Goal: Transaction & Acquisition: Purchase product/service

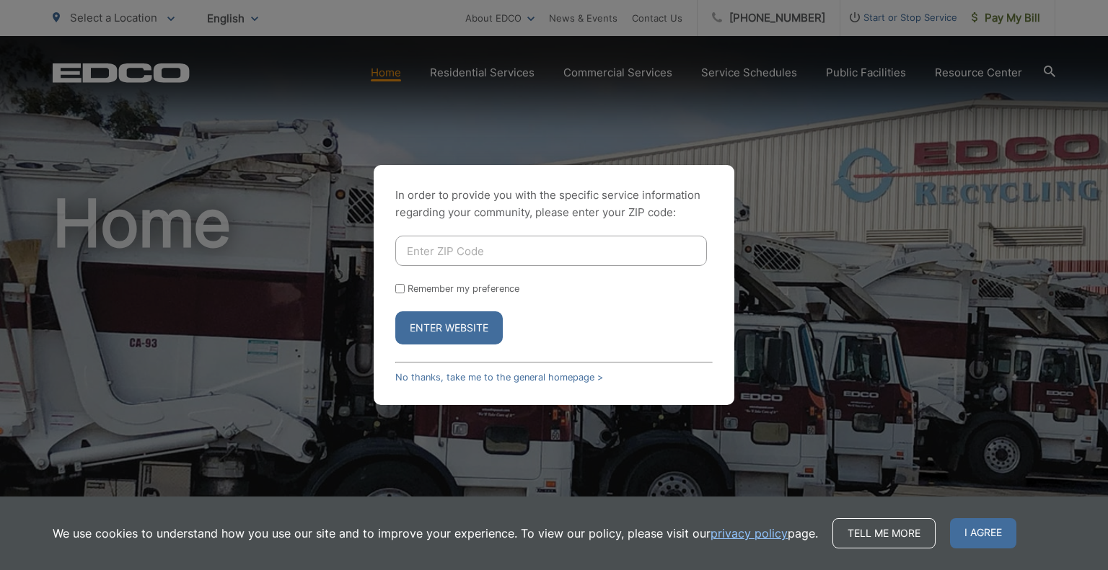
click at [643, 252] on input "Enter ZIP Code" at bounding box center [551, 251] width 312 height 30
type input "92020"
click at [399, 288] on input "Remember my preference" at bounding box center [399, 288] width 9 height 9
checkbox input "true"
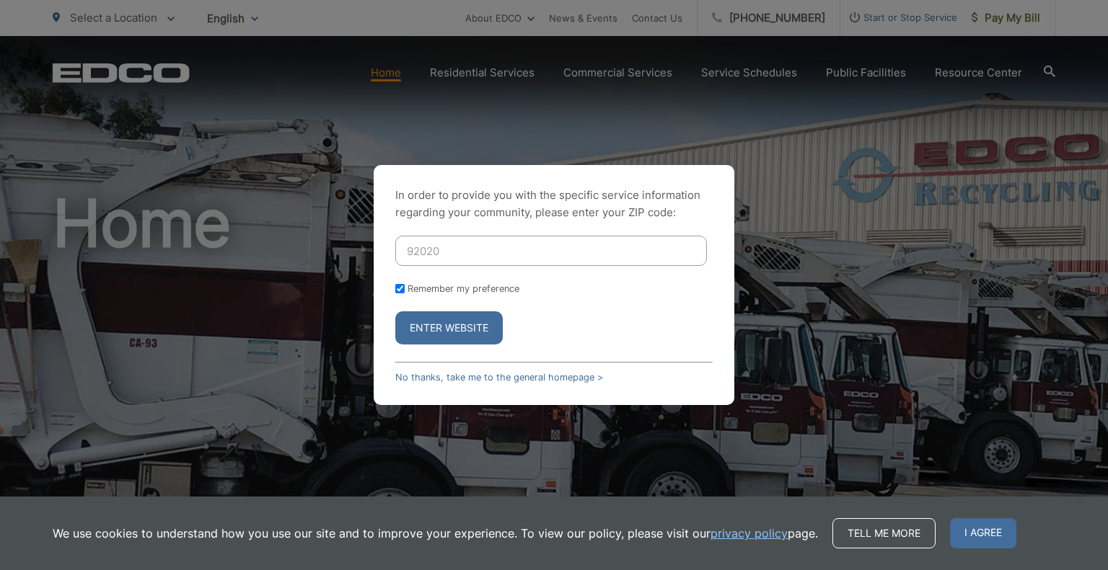
click at [446, 330] on button "Enter Website" at bounding box center [448, 328] width 107 height 33
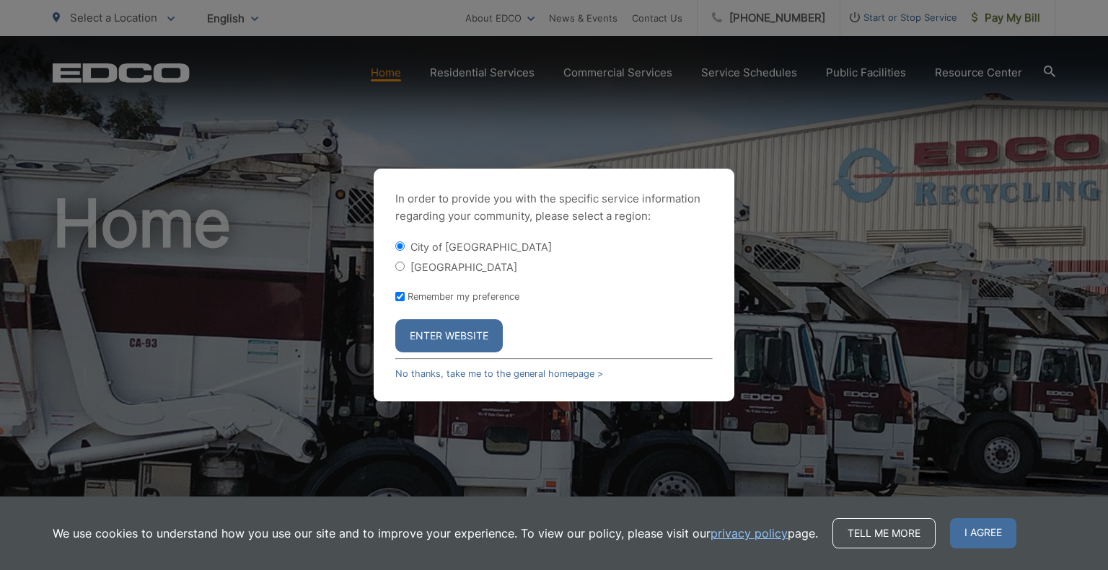
click at [444, 332] on button "Enter Website" at bounding box center [448, 335] width 107 height 33
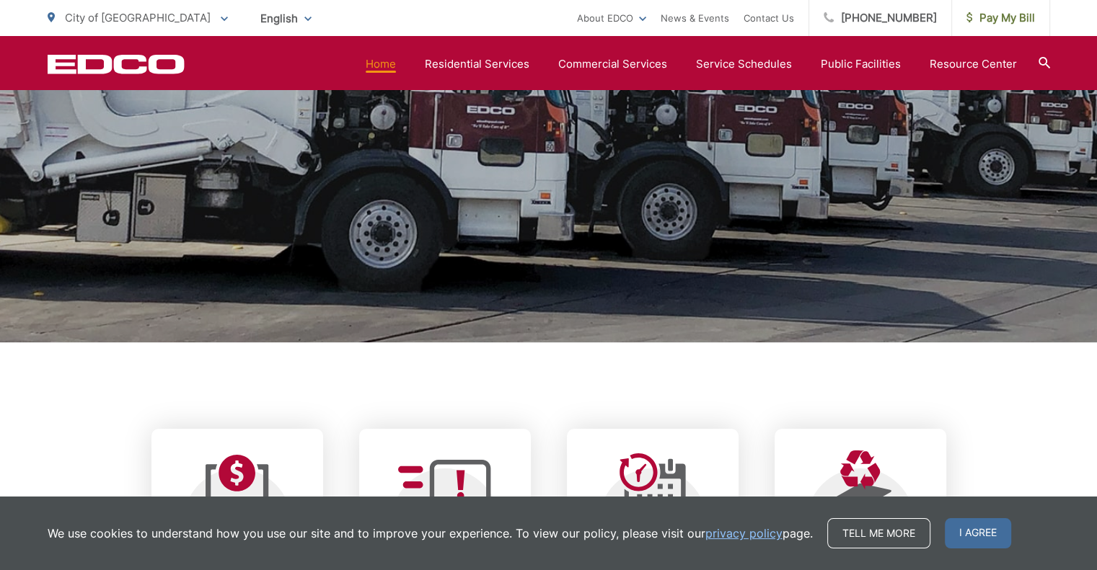
scroll to position [505, 0]
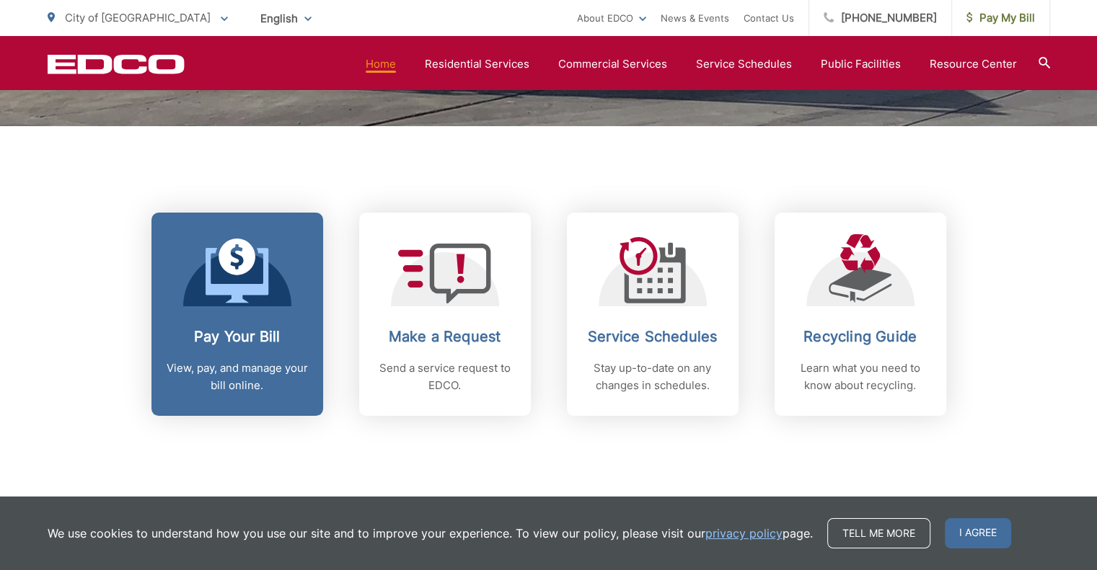
click at [231, 285] on icon at bounding box center [237, 275] width 63 height 55
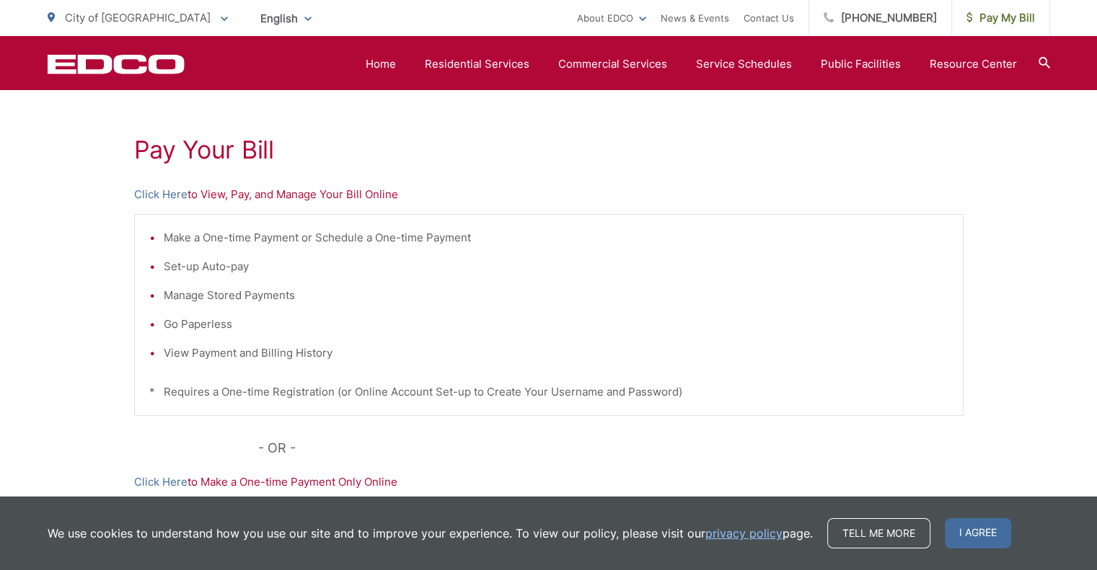
scroll to position [238, 0]
click at [172, 198] on link "Click Here" at bounding box center [160, 196] width 53 height 17
